Goal: Complete application form

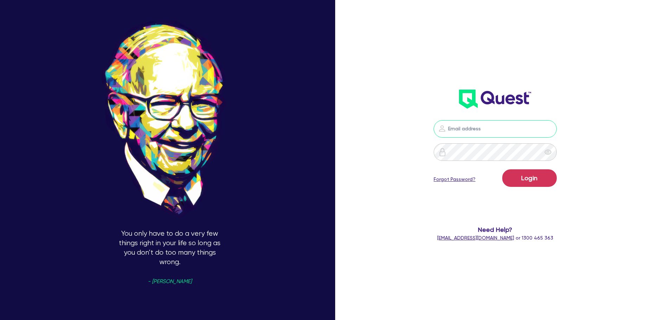
type input "[PERSON_NAME][EMAIL_ADDRESS][PERSON_NAME][DOMAIN_NAME]"
click at [544, 179] on button "Login" at bounding box center [529, 179] width 55 height 18
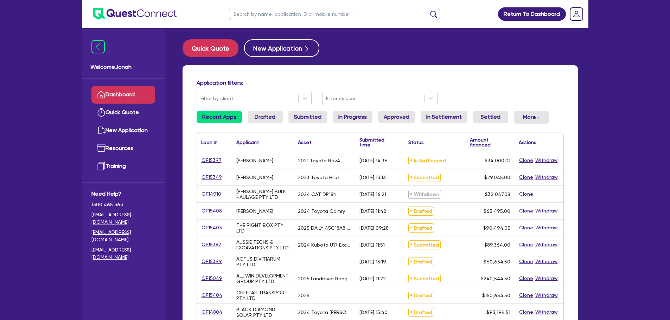
click at [294, 12] on input "text" at bounding box center [334, 14] width 211 height 12
type input "[PERSON_NAME]"
click at [436, 14] on button "submit" at bounding box center [433, 16] width 11 height 10
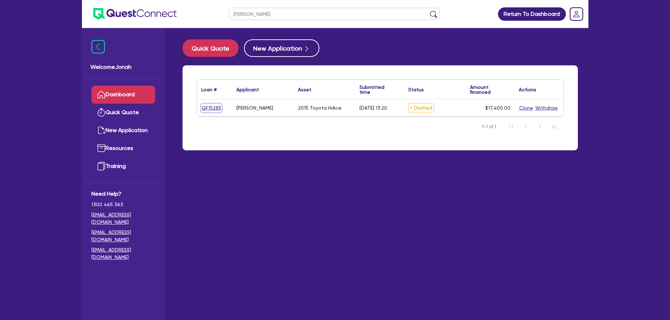
click at [207, 111] on link "QF15285" at bounding box center [211, 108] width 20 height 8
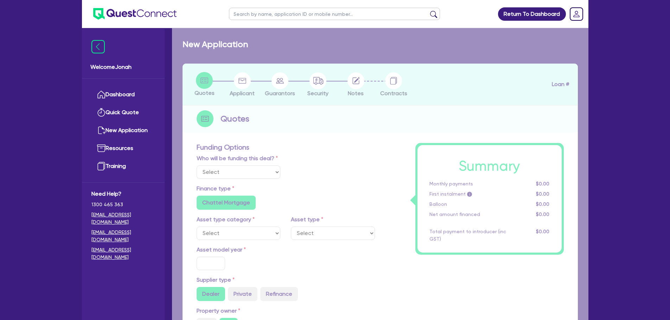
select select "Other"
select select "CARS_AND_LIGHT_TRUCKS"
type input "2015"
type input "20,000"
type input "4,000"
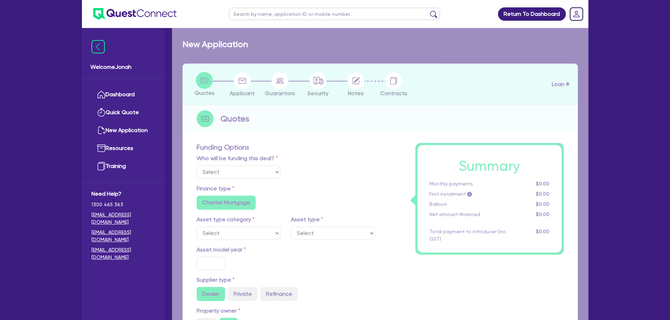
type input "7.27"
type input "1,264.98"
radio input "true"
type input "16.95"
type input "590"
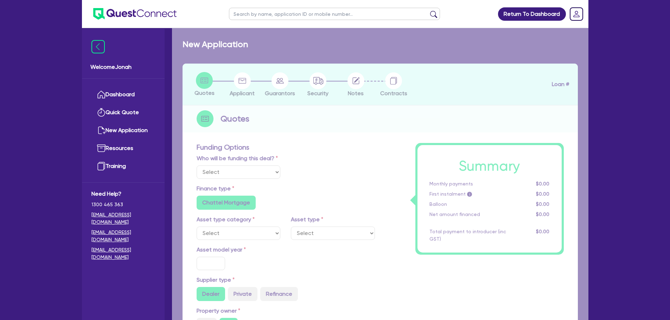
type input "1,272.73"
radio input "false"
radio input "true"
select select "VANS_AND_UTES"
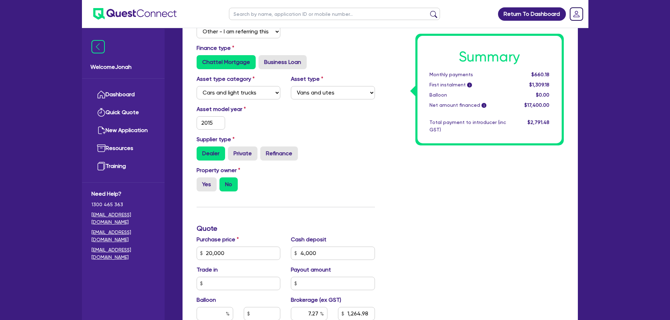
scroll to position [176, 0]
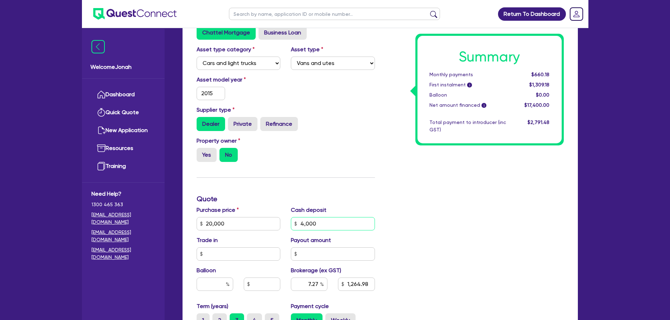
click at [324, 225] on input "4,000" at bounding box center [333, 223] width 84 height 13
click at [323, 225] on input "4,000" at bounding box center [333, 223] width 84 height 13
type input "20,000"
type input "6"
type input "1,264.98"
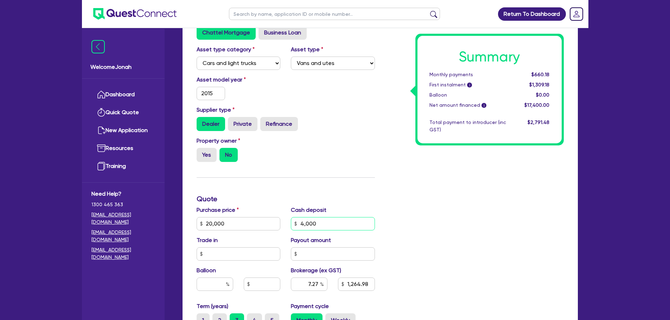
type input "1,272.73"
type input "20,000"
type input "60"
type input "1,264.98"
type input "1,272.73"
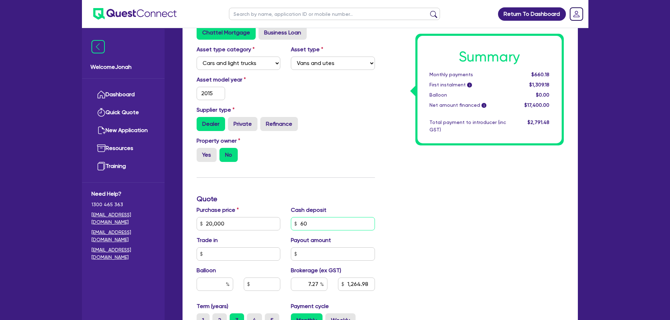
type input "20,000"
type input "600"
type input "1,264.98"
type input "1,272.73"
type input "20,000"
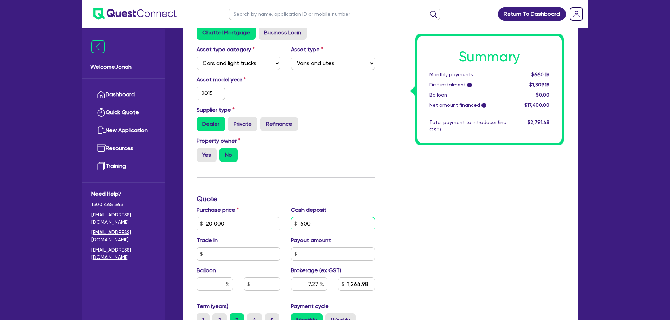
type input "6,000"
type input "1,264.98"
type input "1,272.73"
type input "20,000"
type input "60,000"
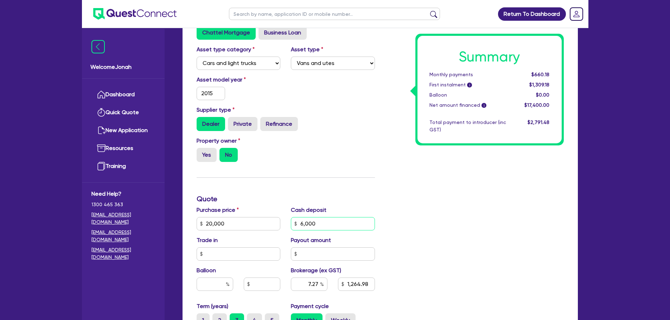
type input "1,264.98"
type input "1,272.73"
type input "20,000"
type input "6,000"
type input "1,264.98"
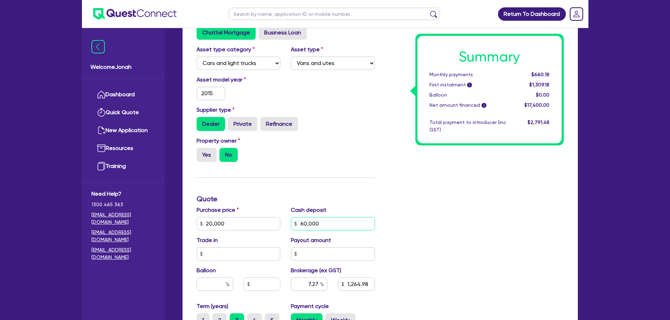
type input "1,272.73"
type input "6,000"
type input "20,000"
type input "1,264.98"
type input "1,272.73"
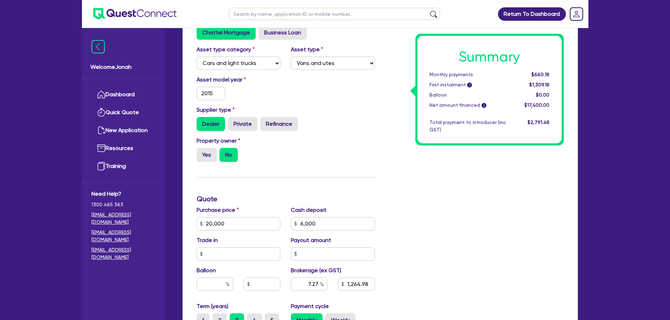
type input "20,000"
type input "1,119.58"
type input "1,272.73"
click at [448, 233] on div "Summary Monthly payments $660.18 First instalment i $1,309.18 Balloon $0.00 Net…" at bounding box center [474, 199] width 189 height 453
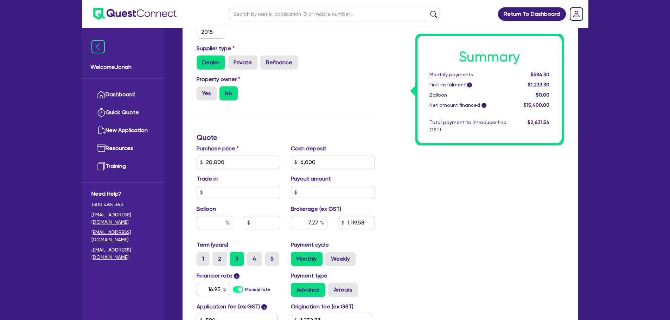
scroll to position [246, 0]
